Goal: Information Seeking & Learning: Learn about a topic

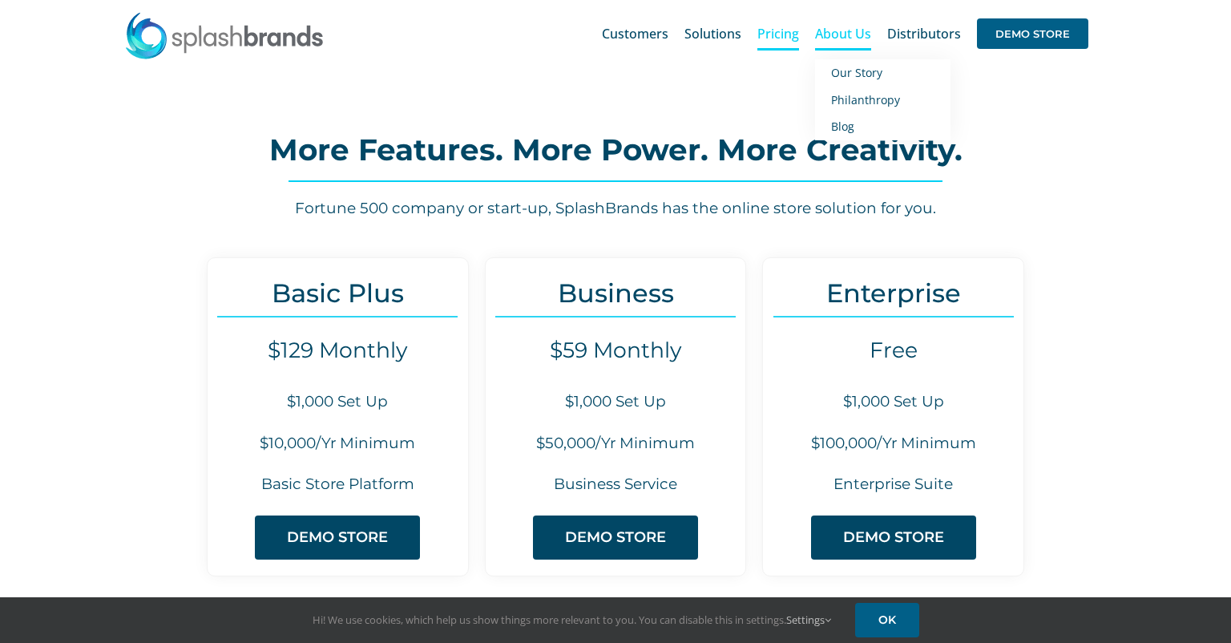
click at [859, 37] on span "About Us" at bounding box center [843, 33] width 56 height 13
click at [858, 73] on span "Our Story" at bounding box center [856, 72] width 51 height 15
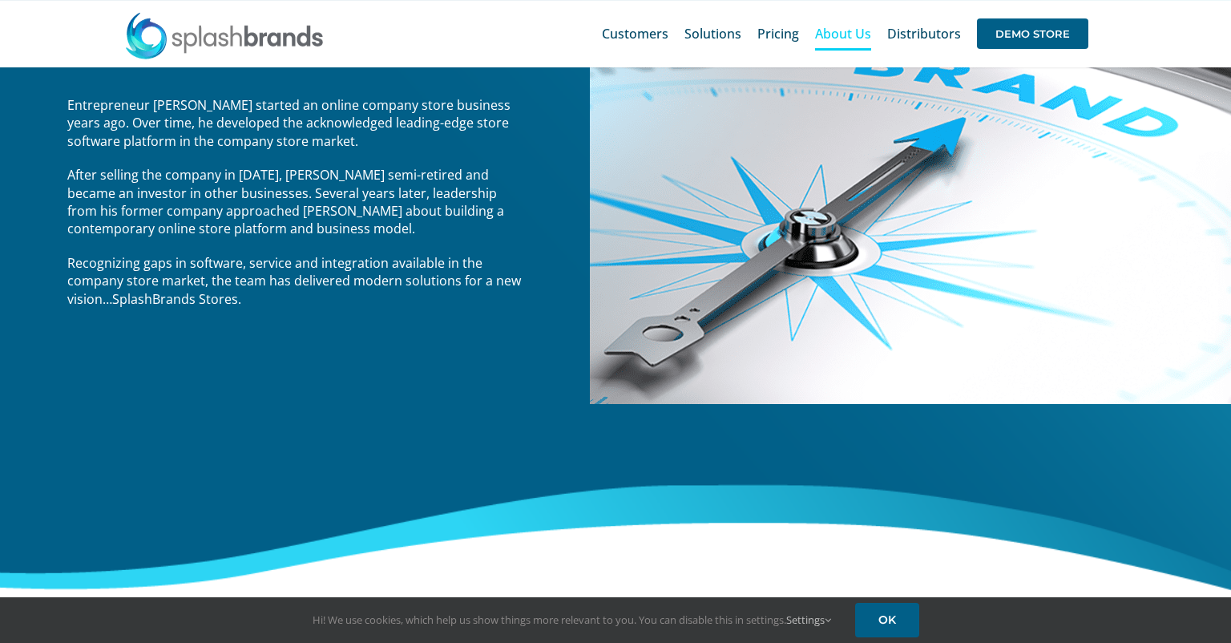
scroll to position [301, 0]
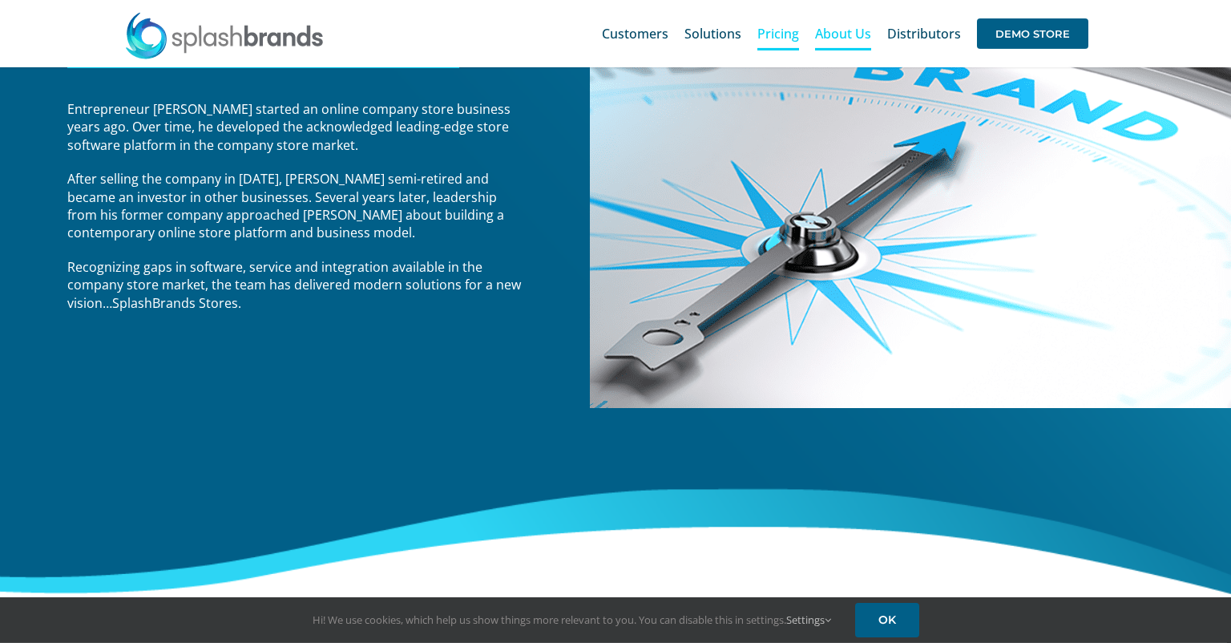
click at [779, 34] on span "Pricing" at bounding box center [778, 33] width 42 height 13
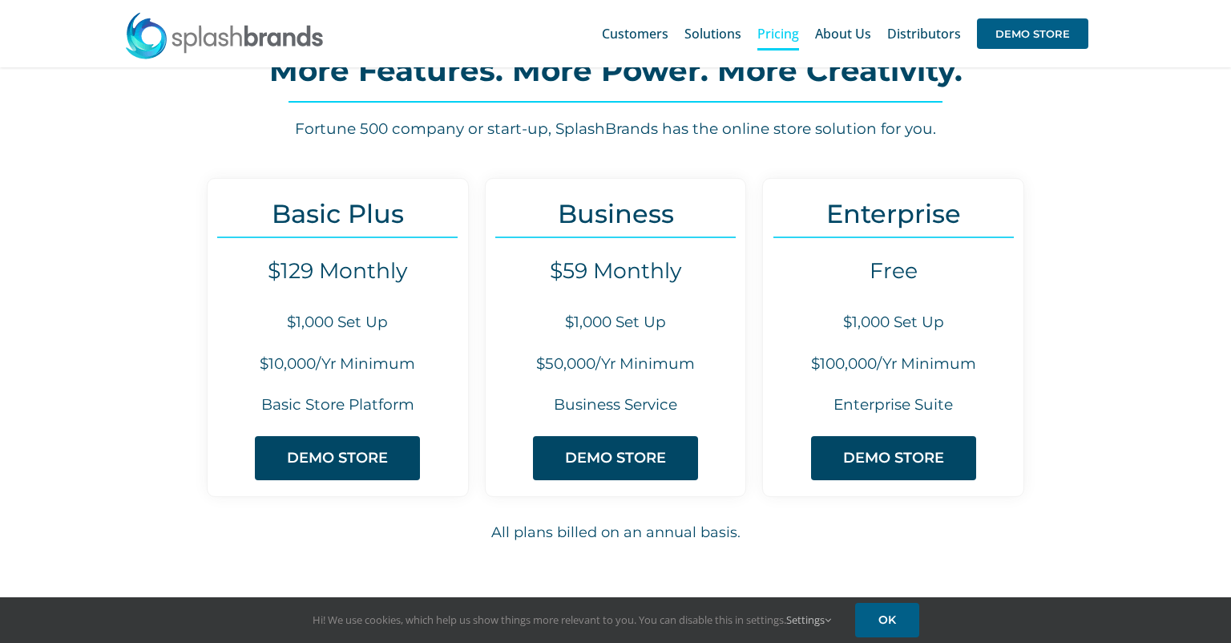
scroll to position [64, 0]
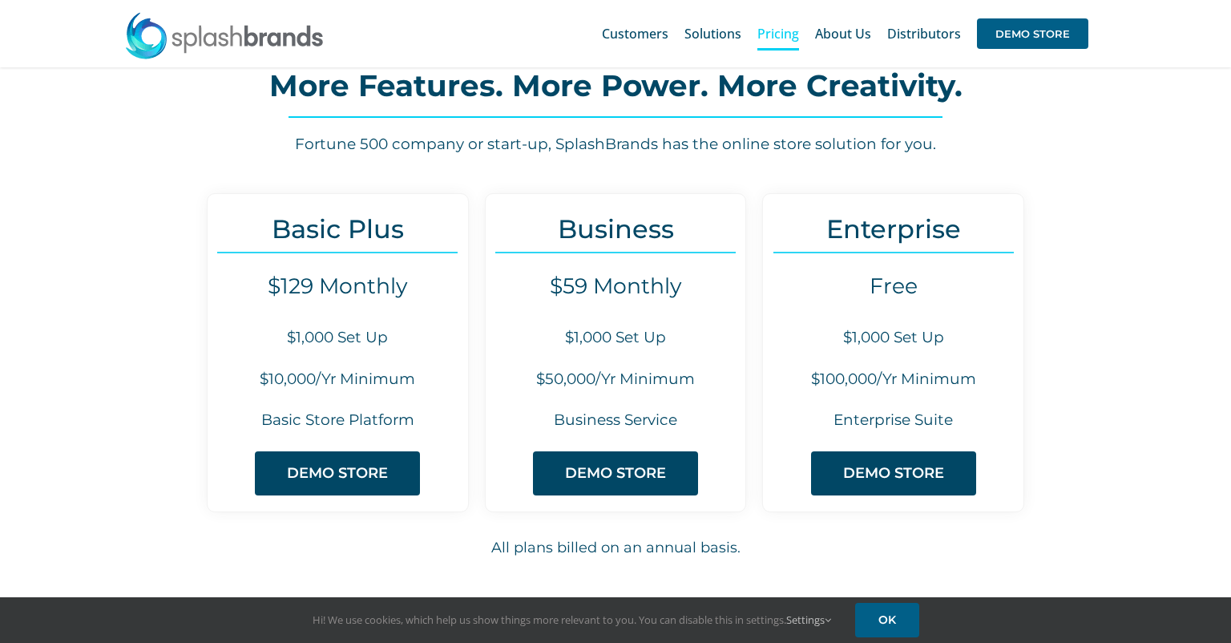
click at [0, 425] on div "Basic Plus $129 Monthly $1,000 Set Up $10,000/Yr Minimum Basic Store Platform D…" at bounding box center [615, 382] width 1231 height 420
click at [640, 27] on span "Customers" at bounding box center [635, 33] width 67 height 13
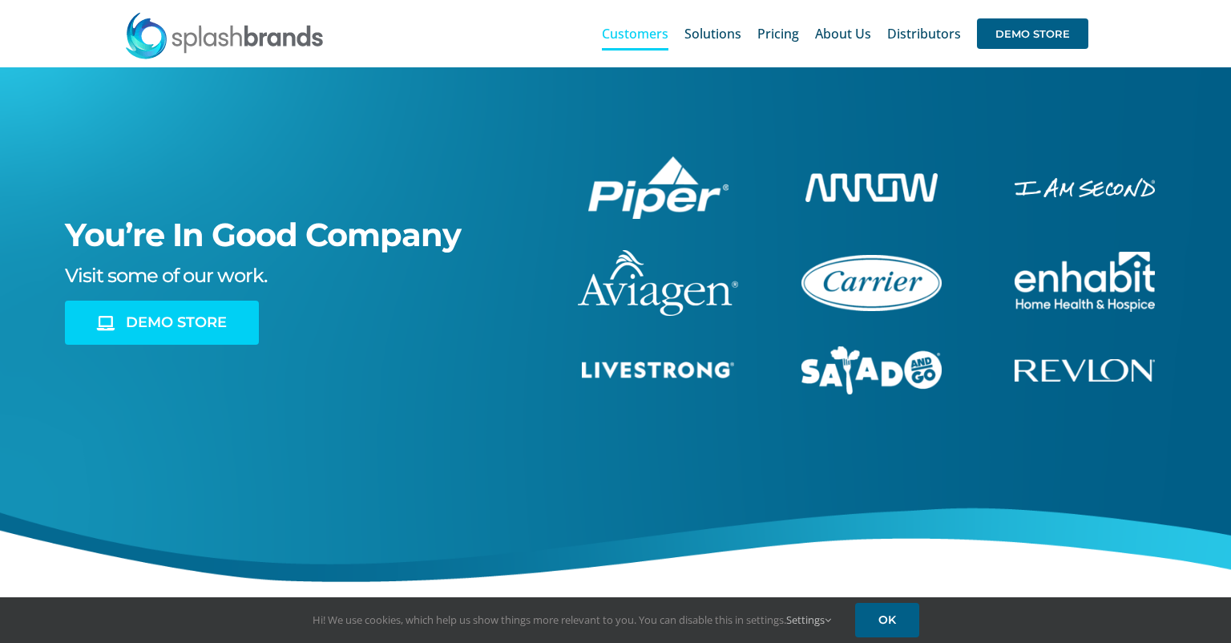
click at [166, 321] on span "DEMO STORE" at bounding box center [176, 322] width 101 height 17
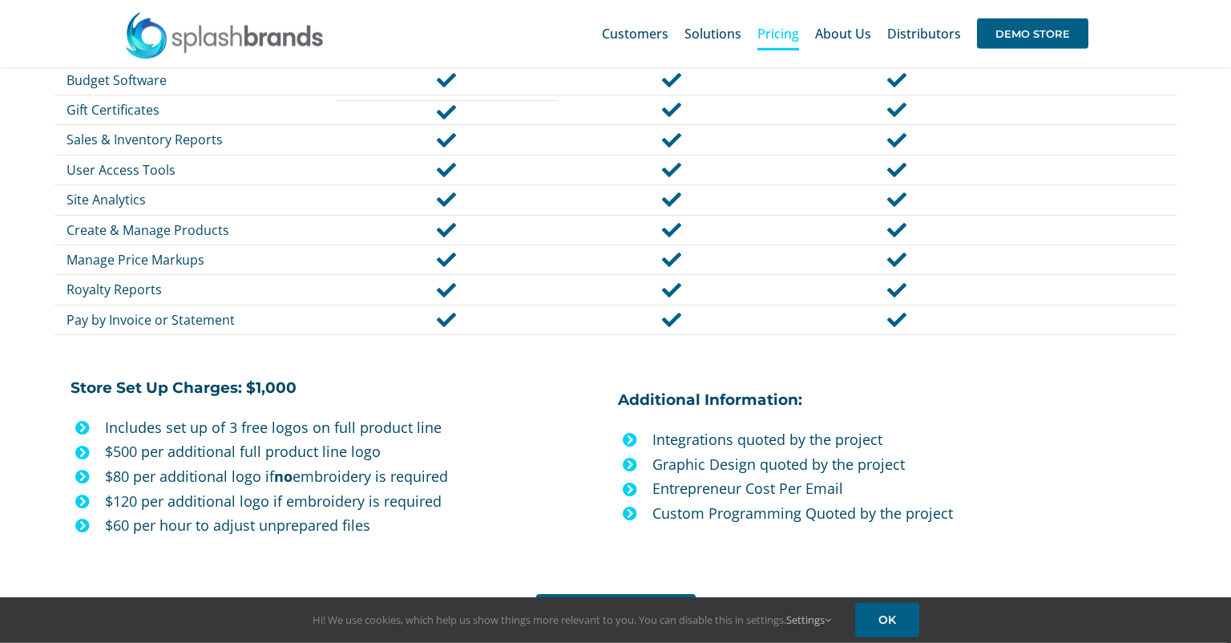
scroll to position [1094, 0]
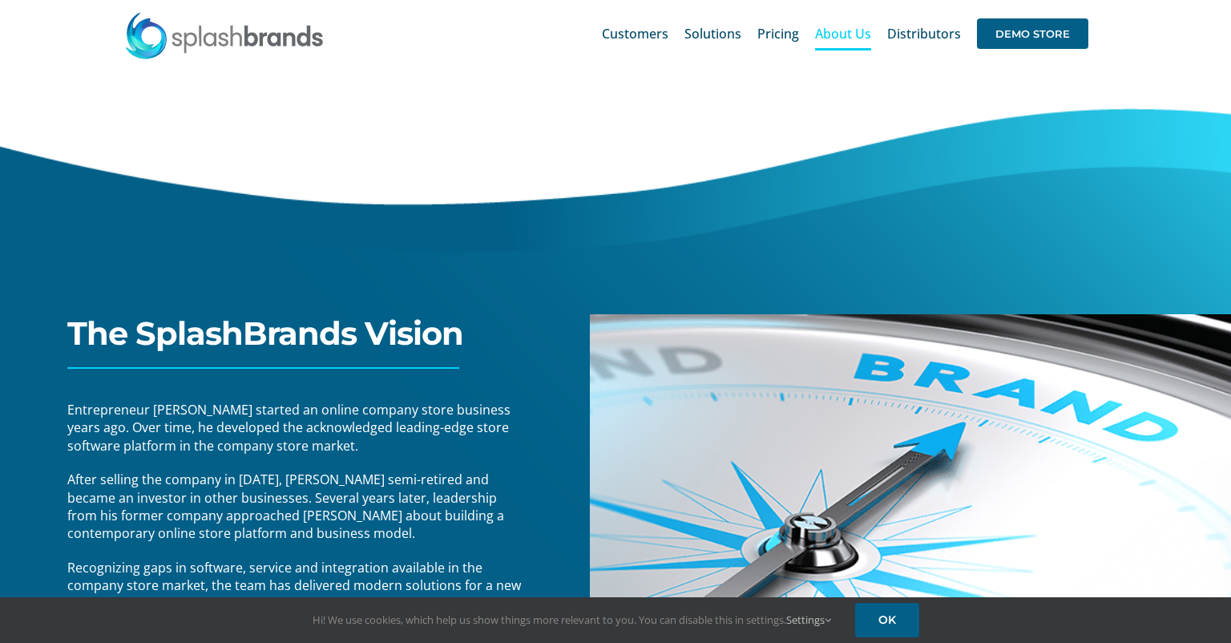
scroll to position [301, 0]
